Goal: Information Seeking & Learning: Learn about a topic

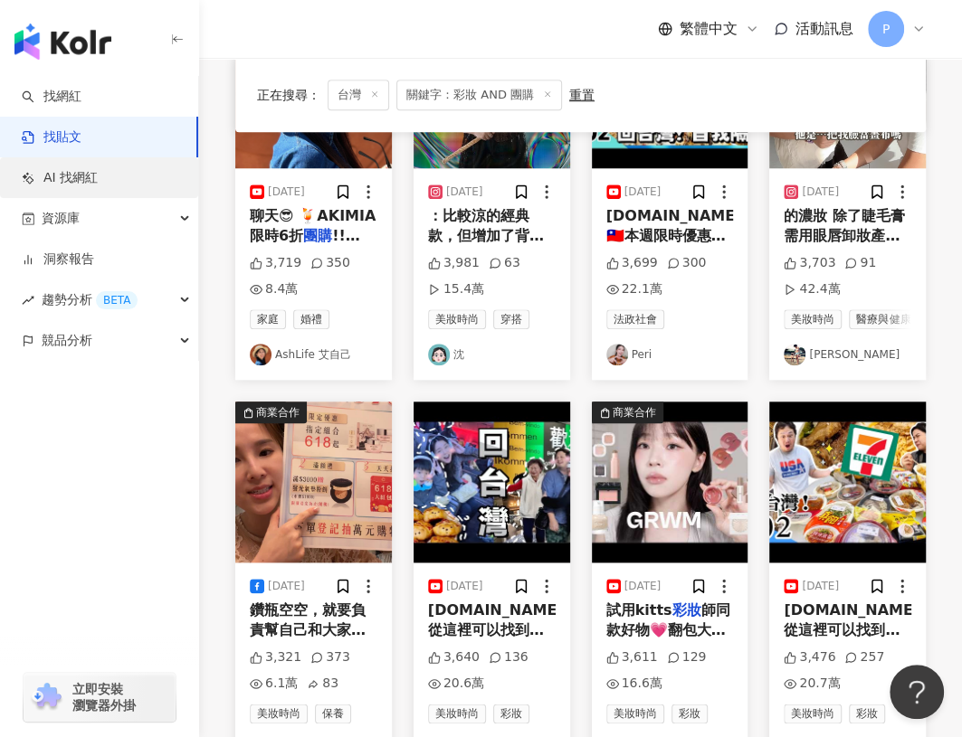
click at [98, 180] on link "AI 找網紅" at bounding box center [60, 178] width 76 height 18
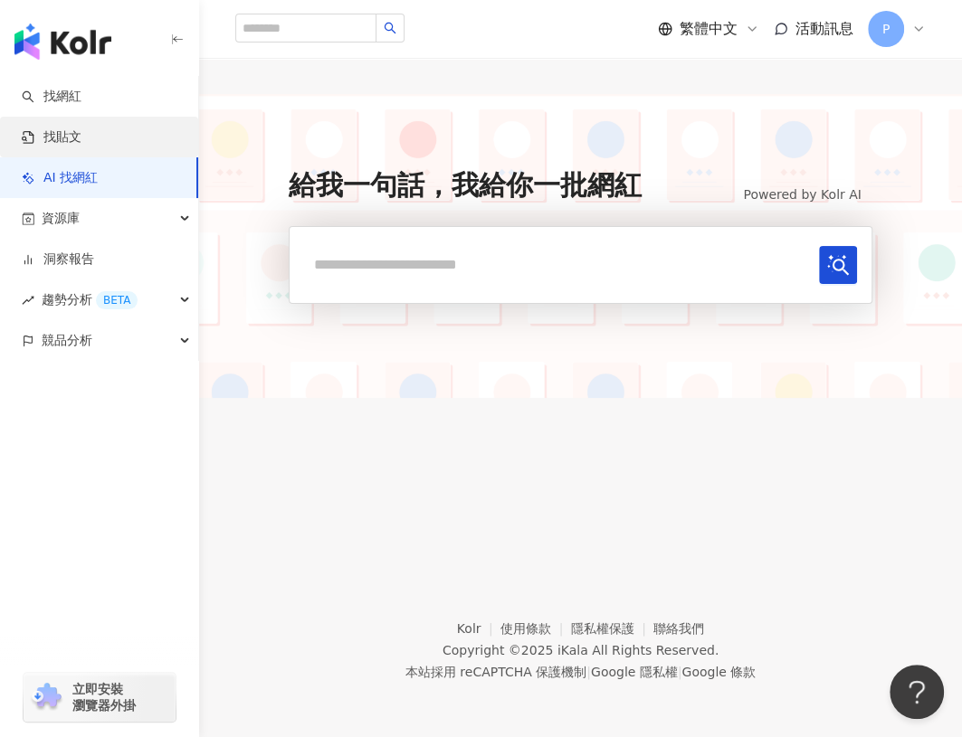
click at [81, 137] on link "找貼文" at bounding box center [52, 137] width 60 height 18
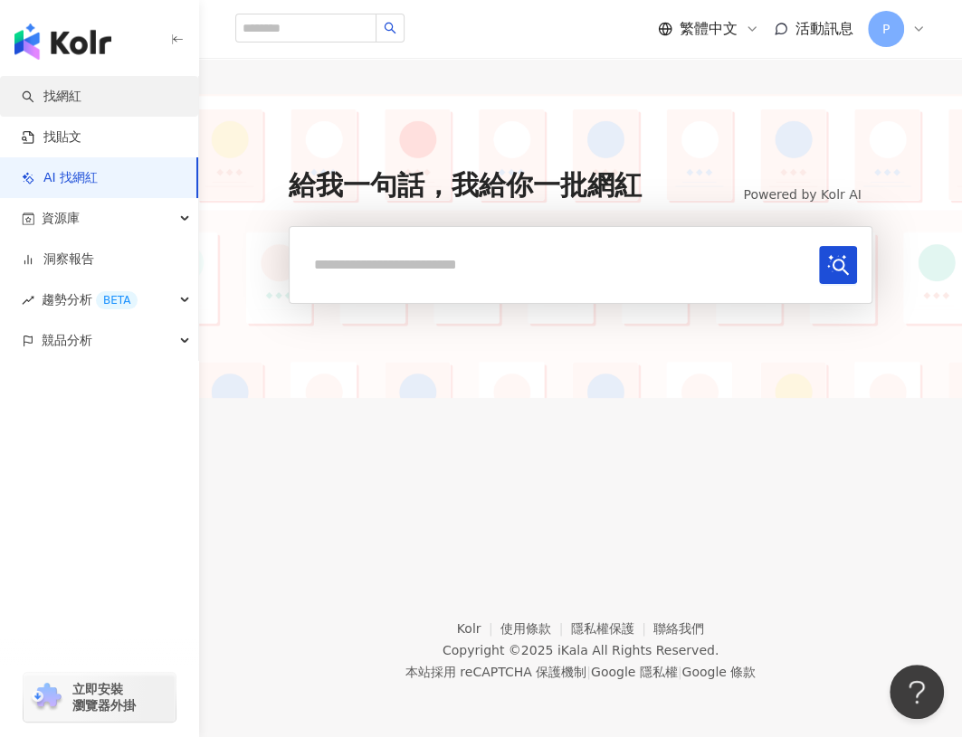
click at [71, 90] on link "找網紅" at bounding box center [52, 97] width 60 height 18
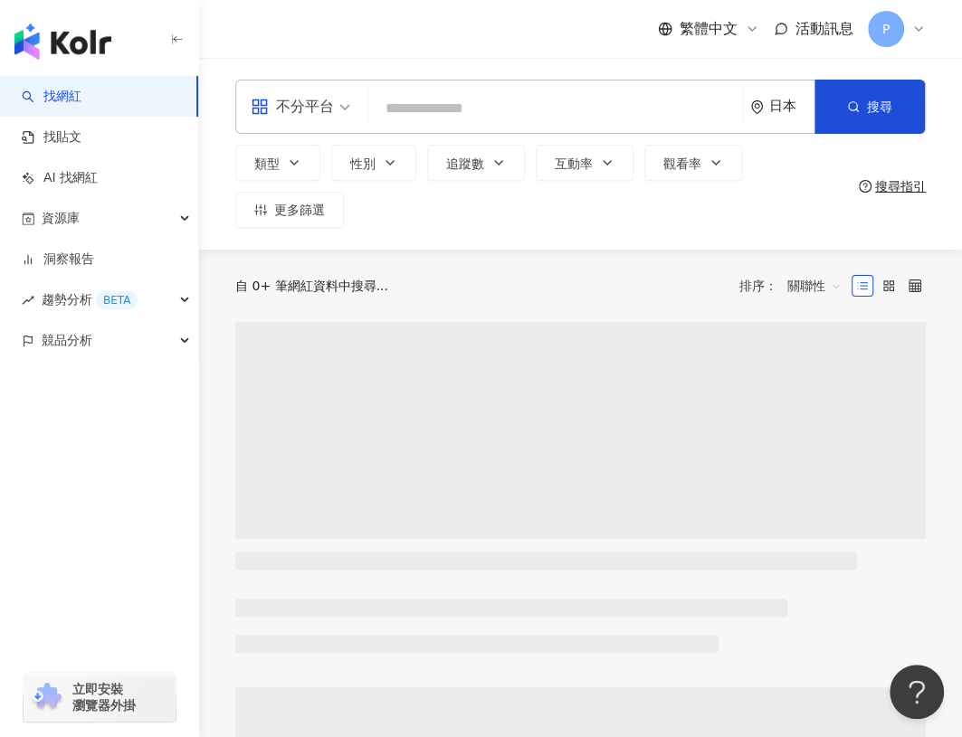
click at [71, 90] on link "找網紅" at bounding box center [52, 97] width 60 height 18
click at [773, 106] on div "日本" at bounding box center [791, 106] width 45 height 15
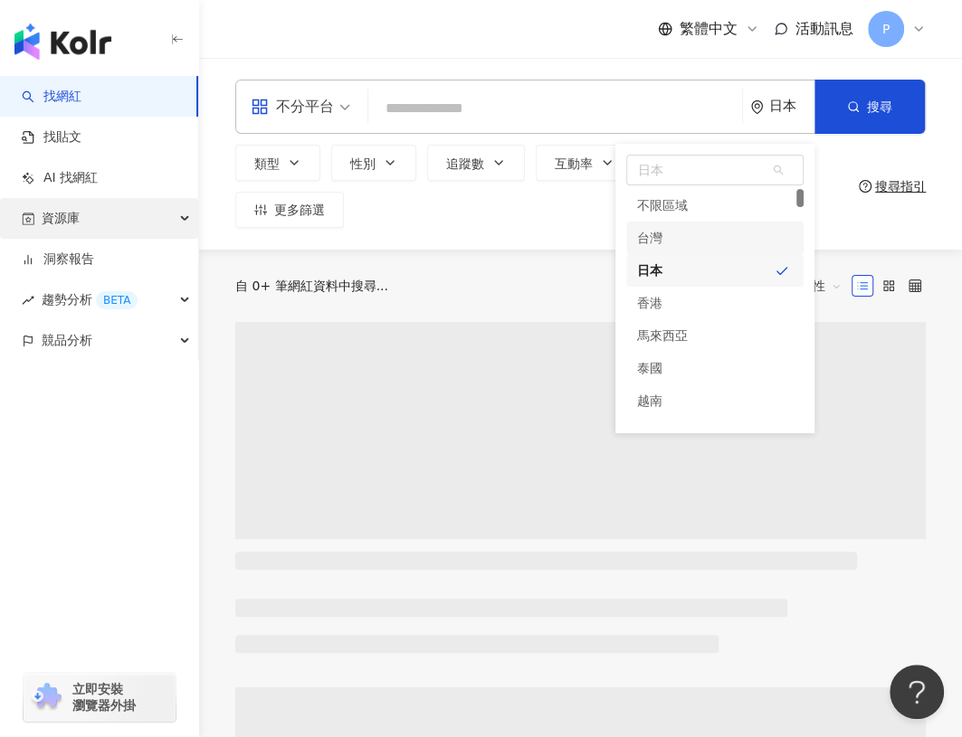
drag, startPoint x: 675, startPoint y: 237, endPoint x: 17, endPoint y: 199, distance: 658.7
click at [675, 237] on div "台灣" at bounding box center [714, 238] width 177 height 33
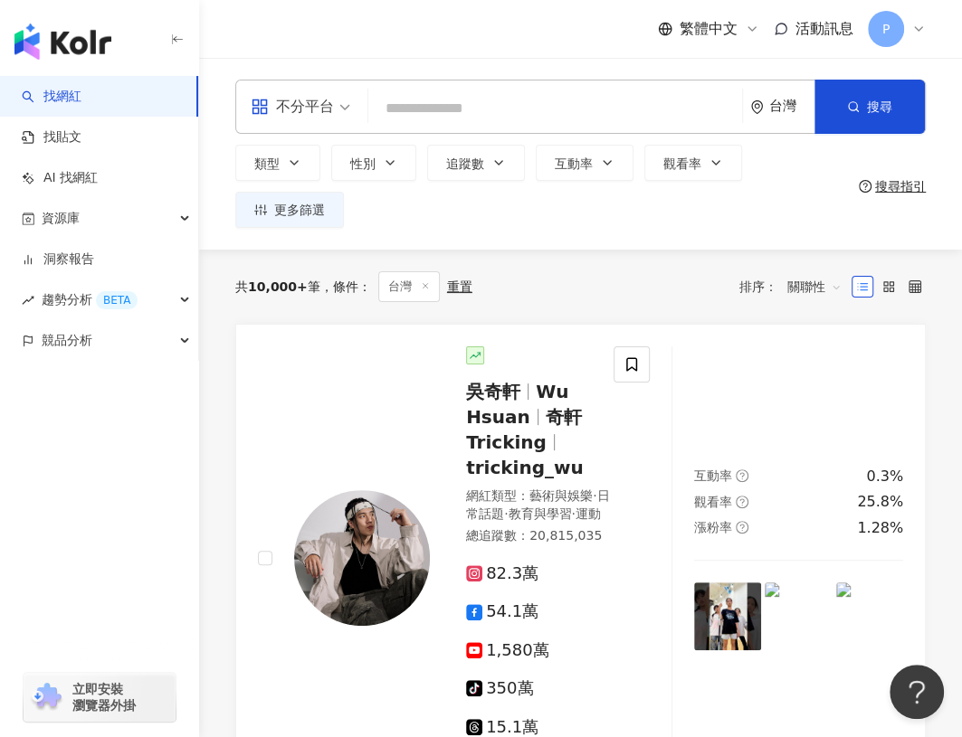
click at [433, 108] on input "search" at bounding box center [554, 108] width 359 height 34
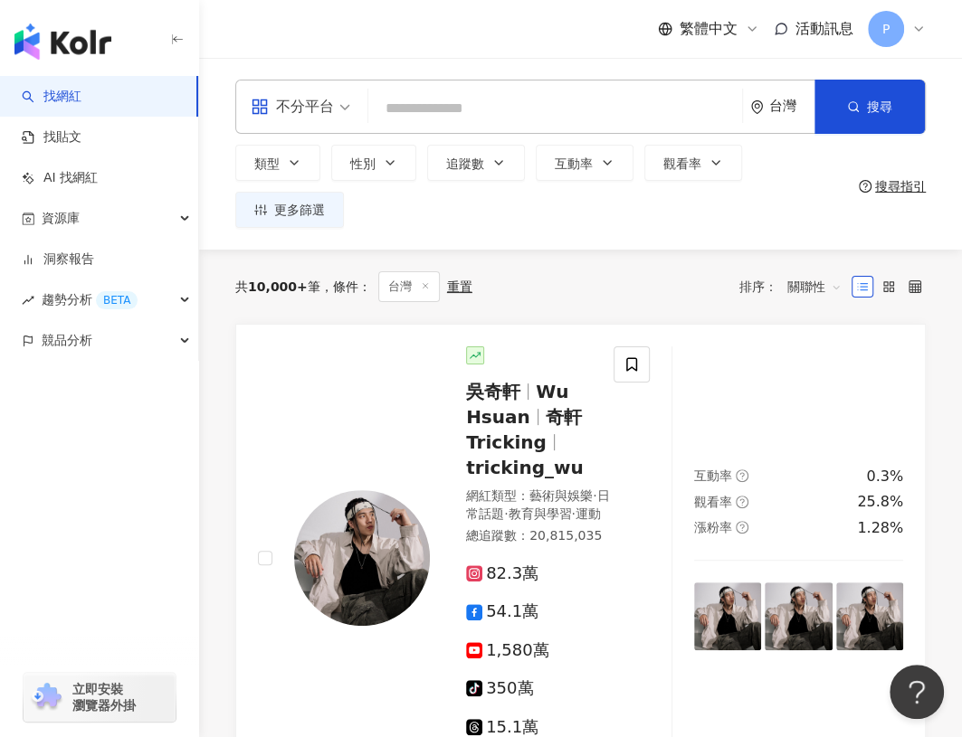
paste input "**********"
type input "**********"
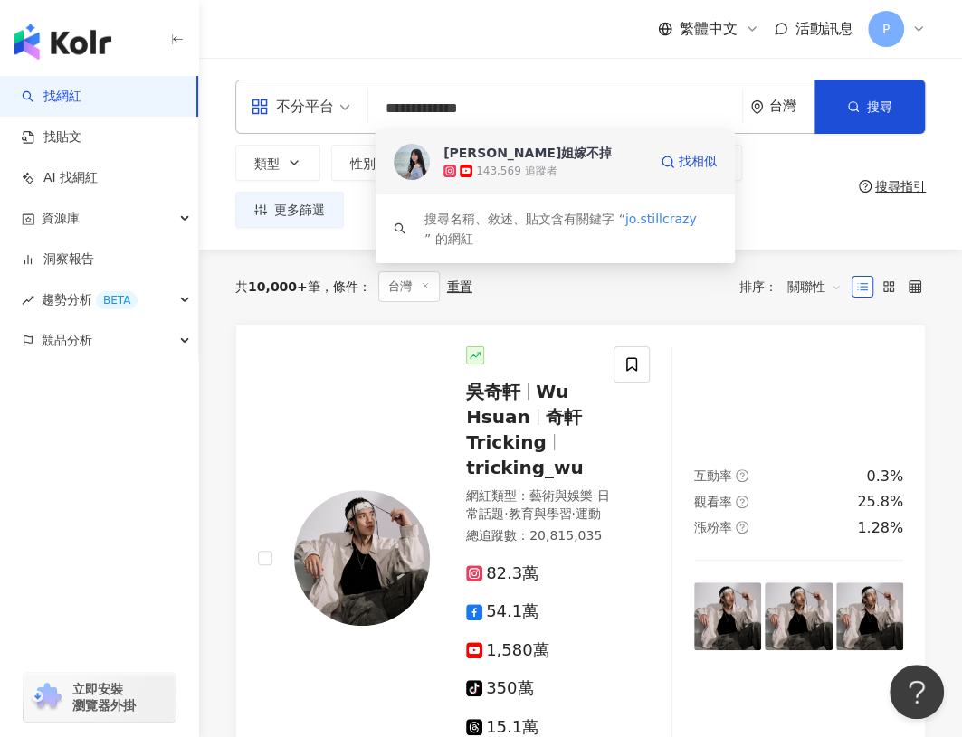
click at [608, 167] on div "143,569 追蹤者" at bounding box center [545, 171] width 204 height 18
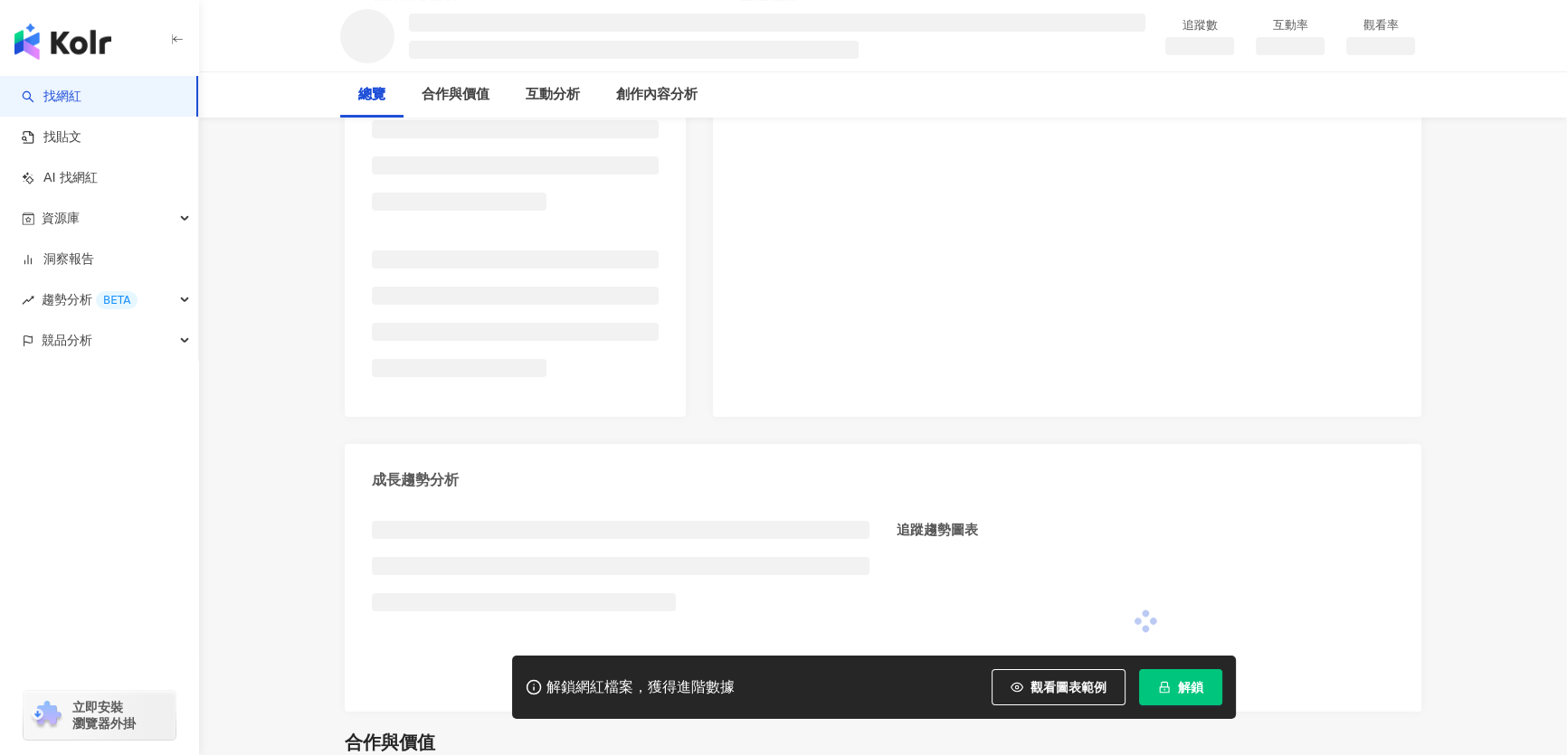
scroll to position [328, 0]
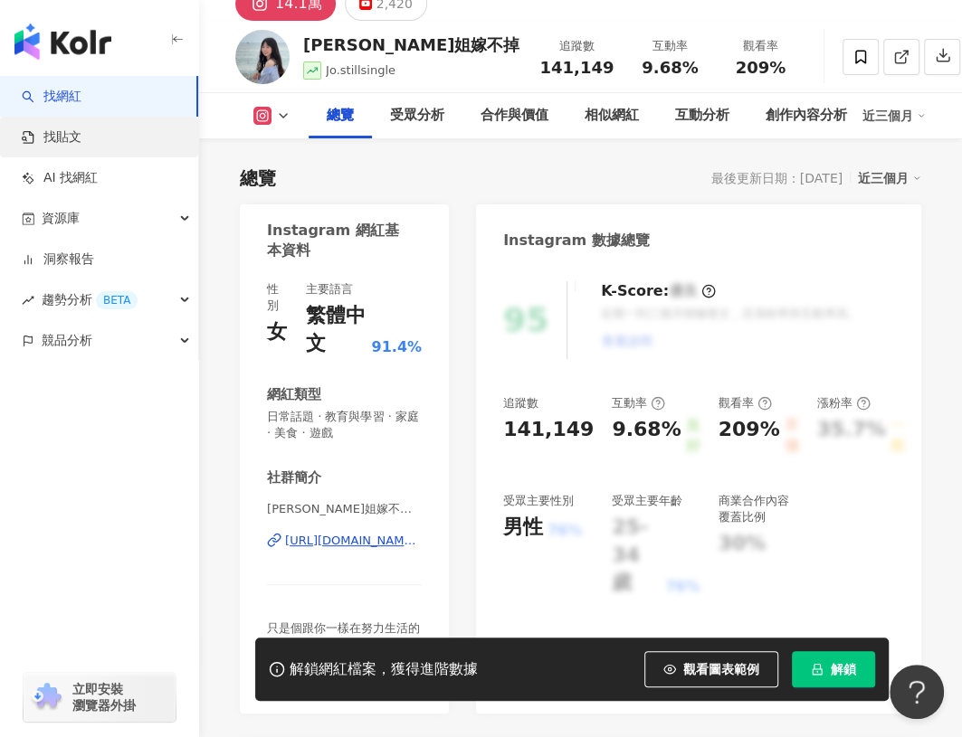
click at [81, 132] on link "找貼文" at bounding box center [52, 137] width 60 height 18
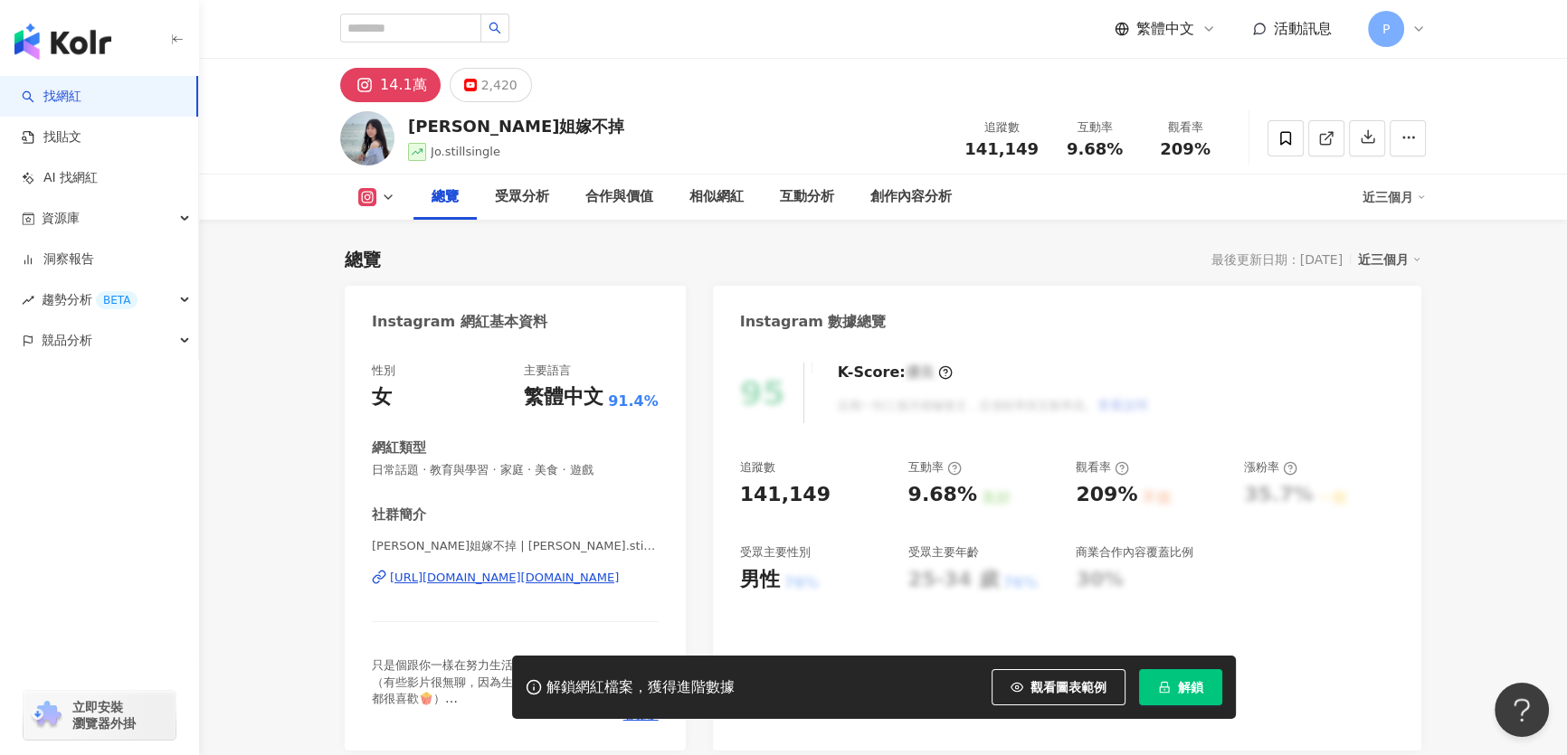
click at [81, 98] on link "找網紅" at bounding box center [52, 97] width 60 height 18
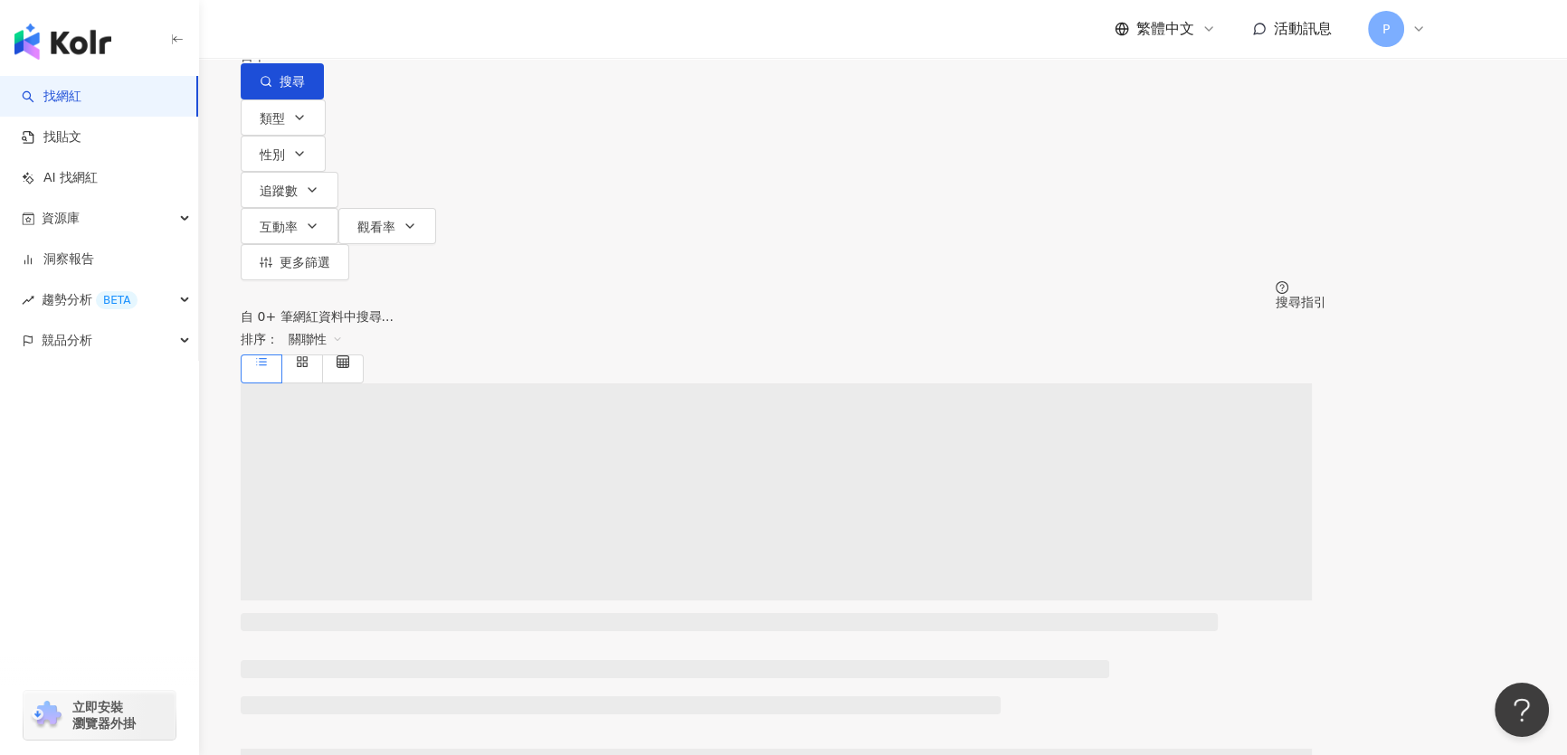
click at [504, 34] on input "search" at bounding box center [430, 17] width 147 height 34
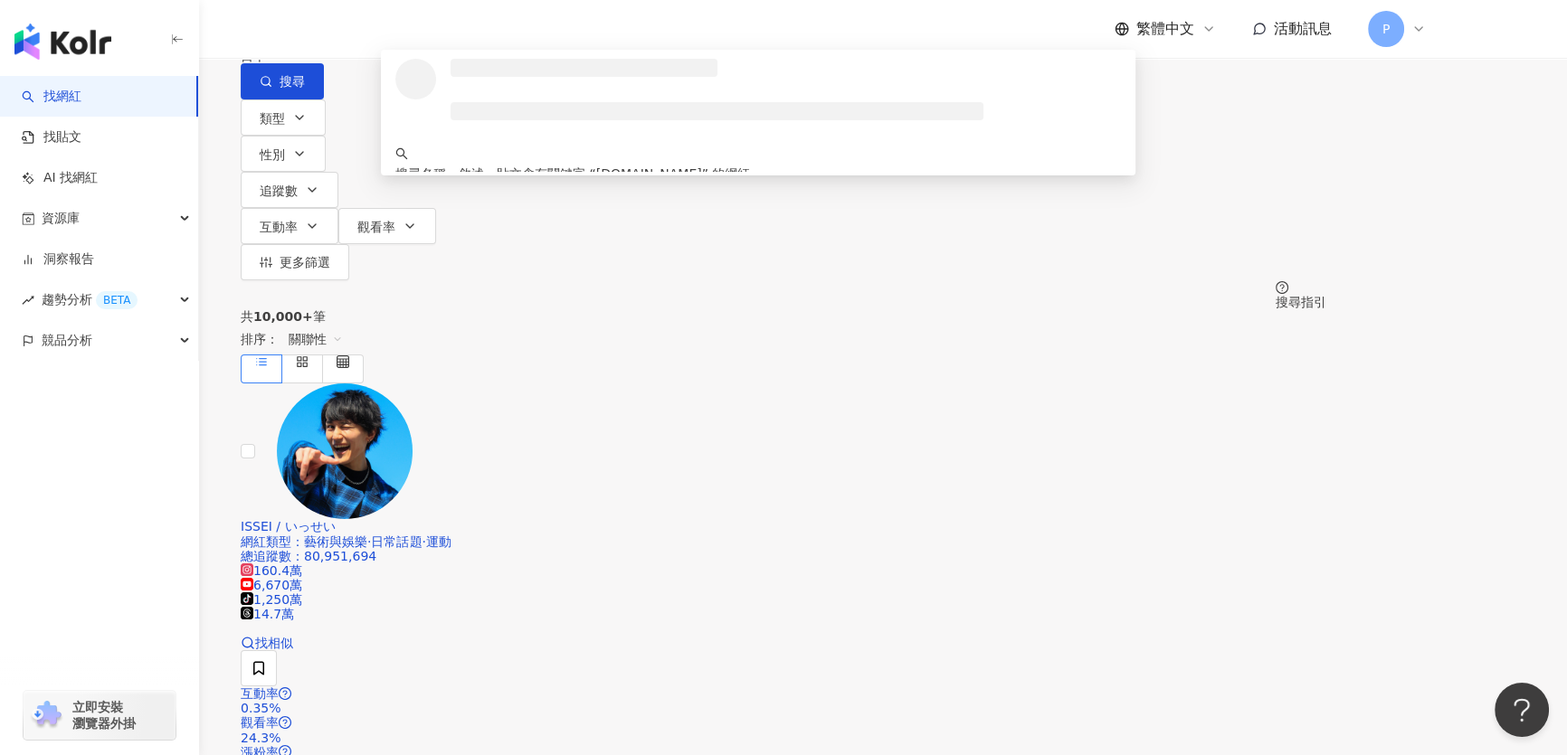
type input "********"
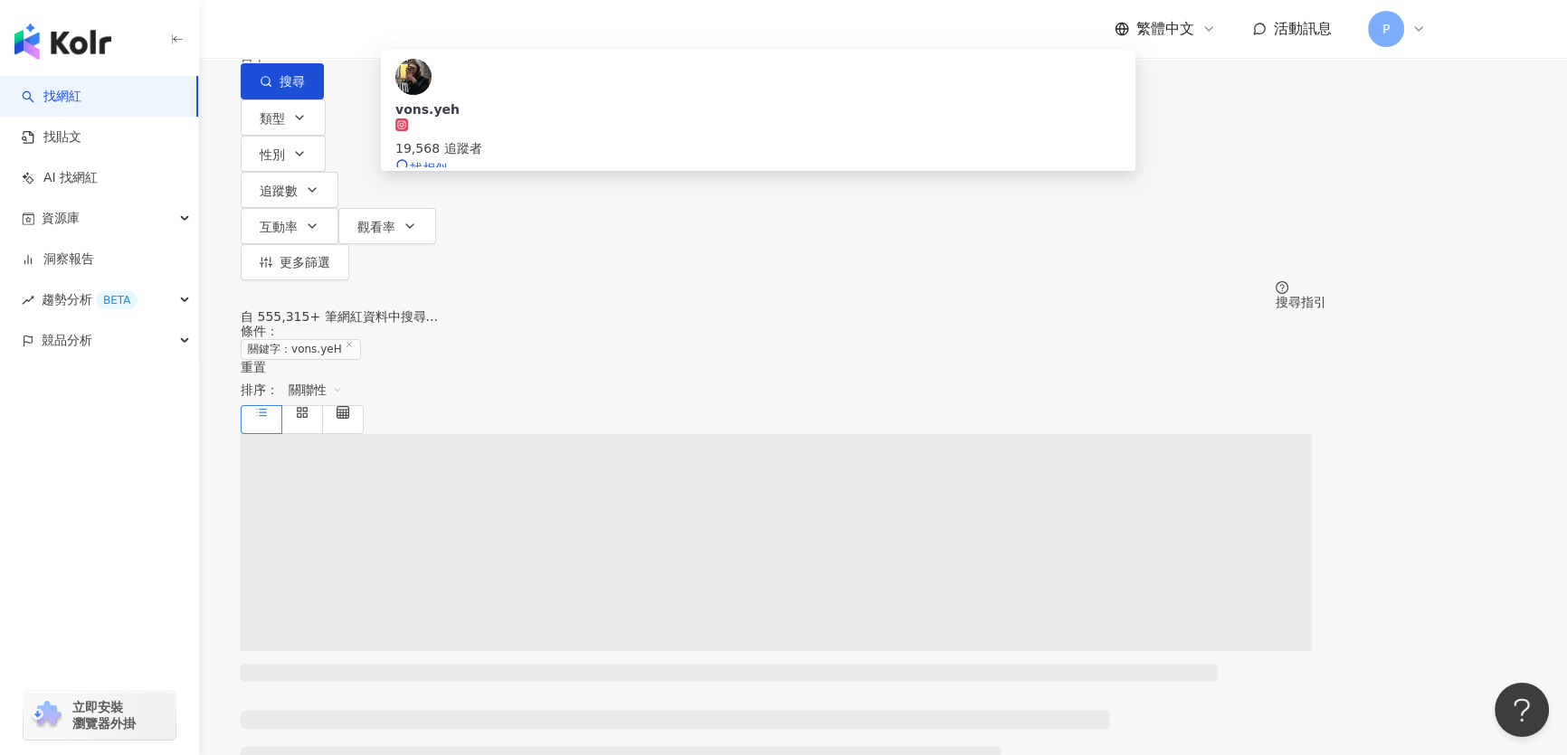
click at [713, 154] on div "vons.yeh 19,568 追蹤者" at bounding box center [757, 129] width 725 height 58
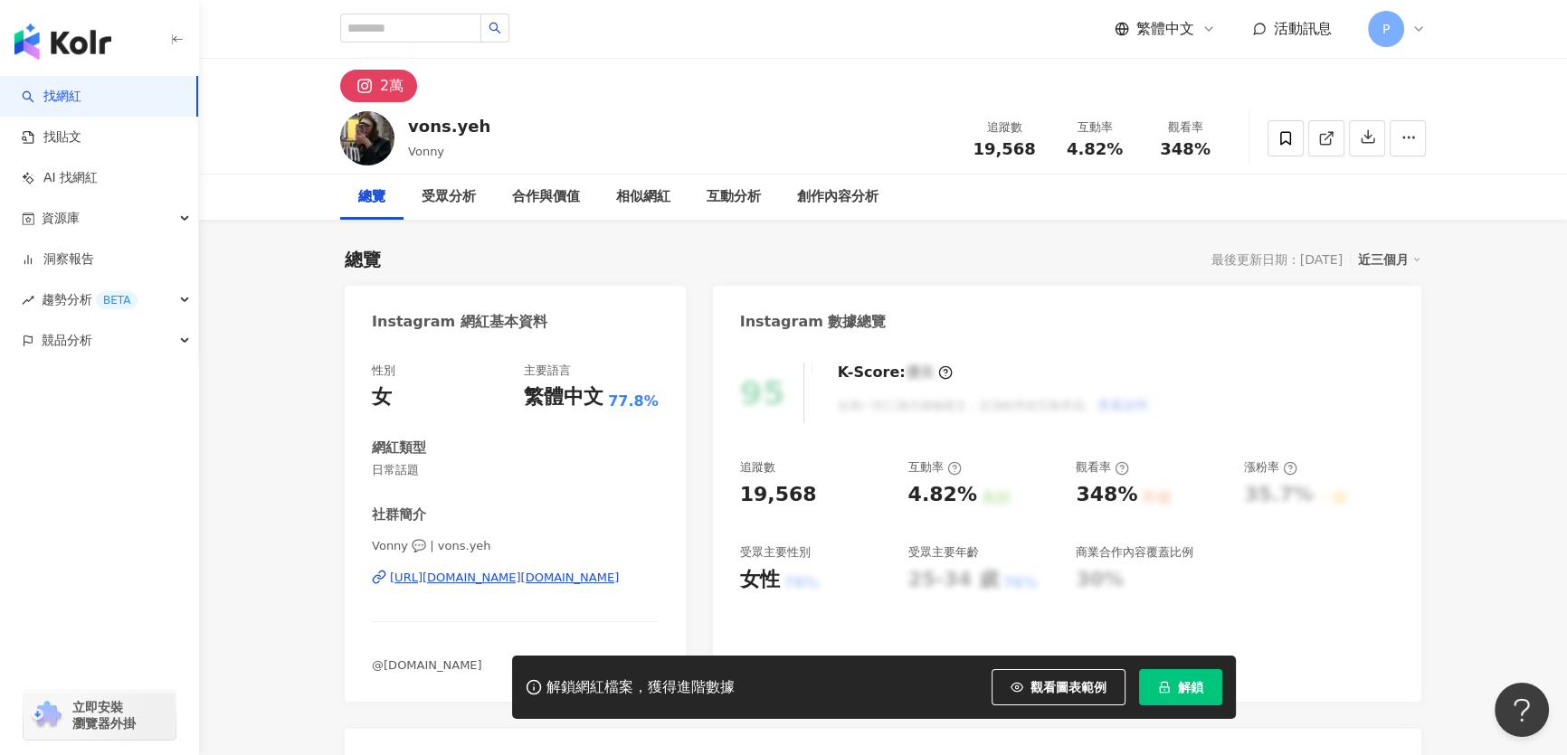
click at [591, 574] on div "https://www.instagram.com/vons.yeh/" at bounding box center [504, 578] width 229 height 16
